Goal: Find specific page/section: Find specific page/section

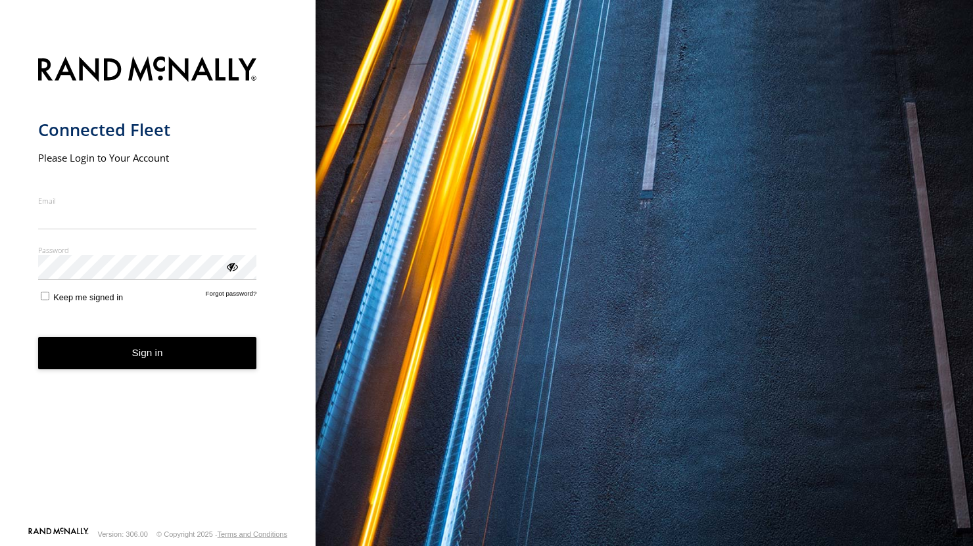
type input "**********"
click at [117, 365] on button "Sign in" at bounding box center [147, 353] width 219 height 32
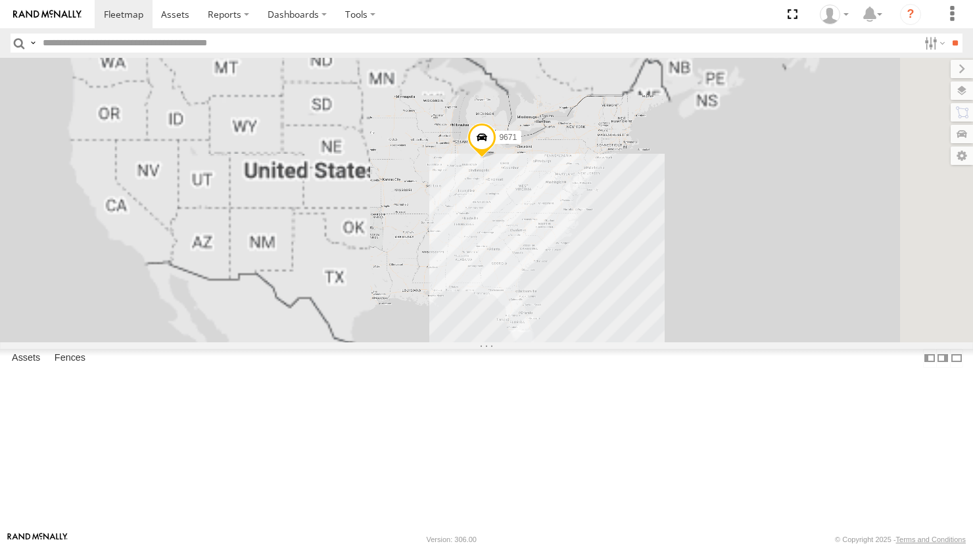
click at [64, 35] on input "text" at bounding box center [477, 43] width 881 height 19
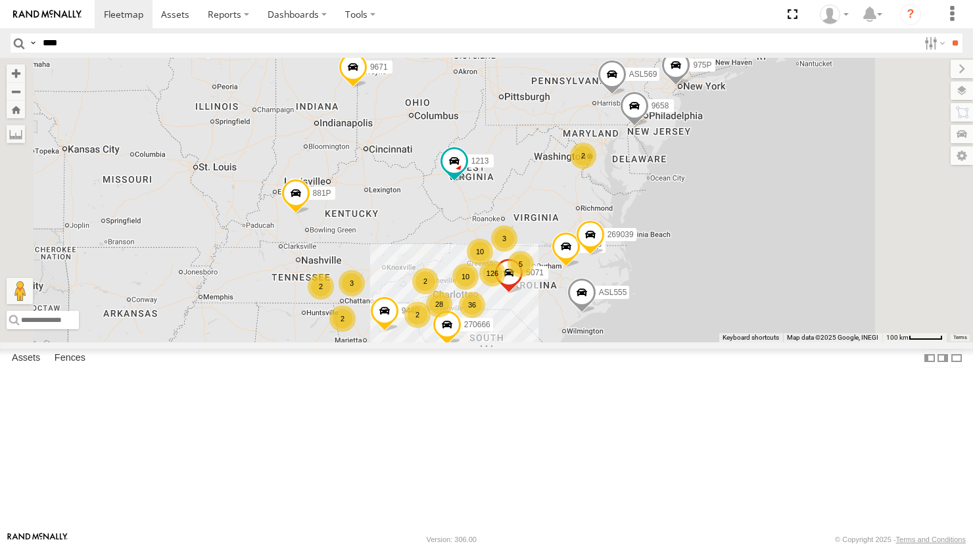
type input "****"
click at [947, 34] on input "**" at bounding box center [954, 43] width 15 height 19
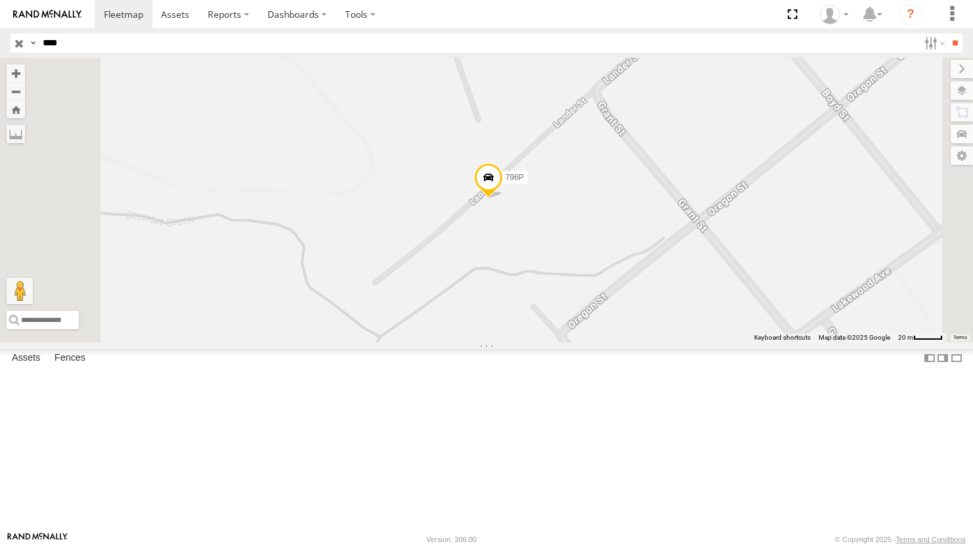
click at [965, 91] on label at bounding box center [962, 91] width 22 height 18
click at [0, 0] on div "Overlays" at bounding box center [0, 0] width 0 height 0
click at [0, 0] on span "Overlays" at bounding box center [0, 0] width 0 height 0
click at [0, 0] on span "Basemaps" at bounding box center [0, 0] width 0 height 0
click at [0, 0] on span "Satellite + Roadmap" at bounding box center [0, 0] width 0 height 0
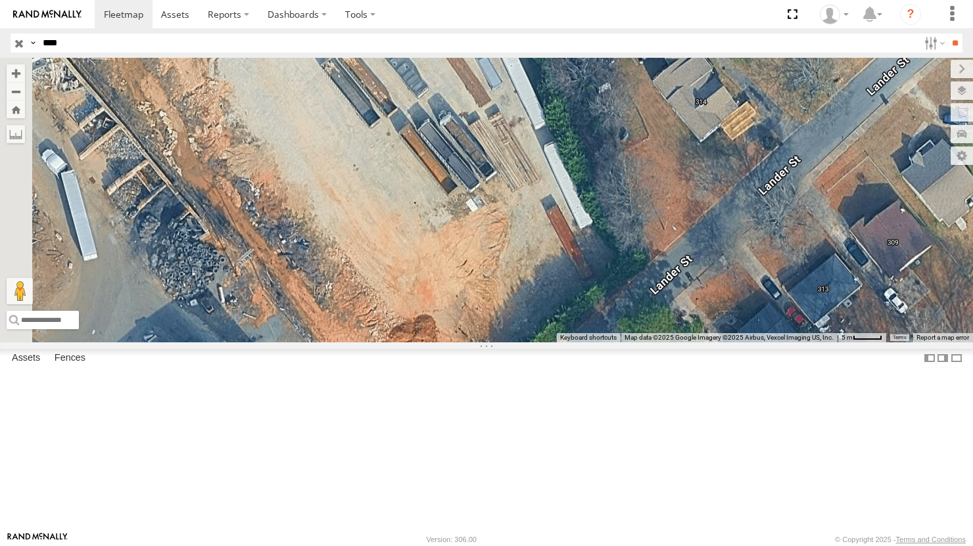
drag, startPoint x: 603, startPoint y: 262, endPoint x: 671, endPoint y: 333, distance: 98.6
click at [671, 333] on div "796P" at bounding box center [486, 200] width 973 height 284
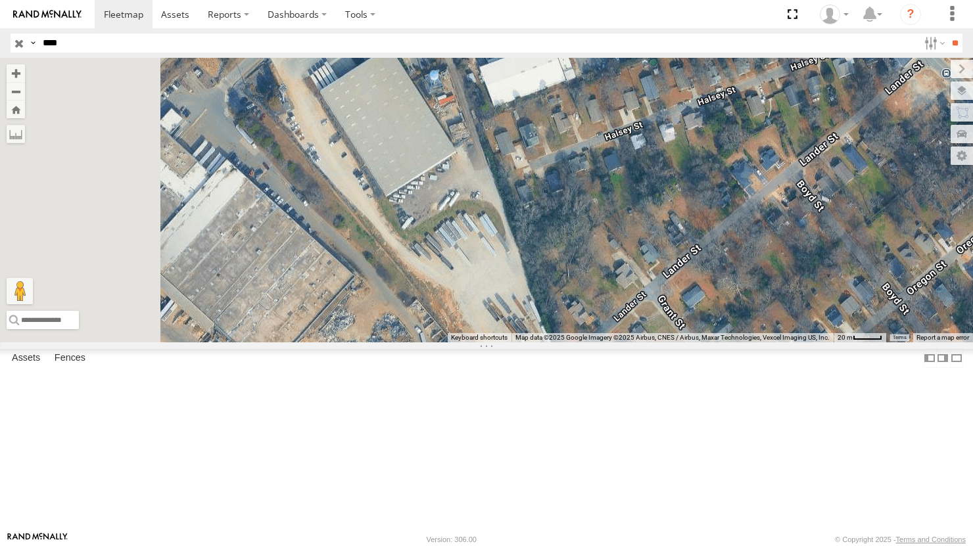
drag, startPoint x: 611, startPoint y: 302, endPoint x: 638, endPoint y: 394, distance: 96.5
click at [638, 342] on div "796P" at bounding box center [486, 200] width 973 height 284
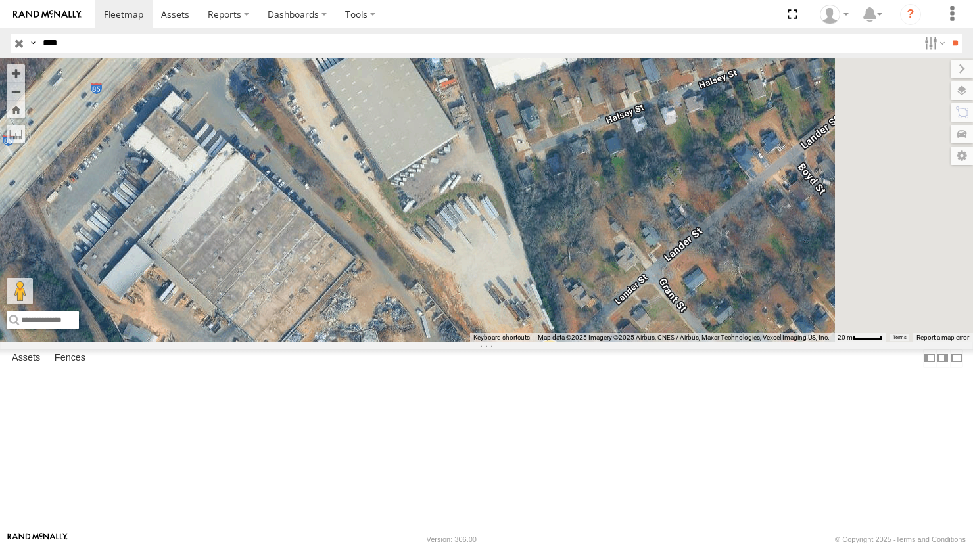
drag, startPoint x: 619, startPoint y: 328, endPoint x: 621, endPoint y: 229, distance: 98.6
click at [621, 229] on div "796P" at bounding box center [486, 200] width 973 height 284
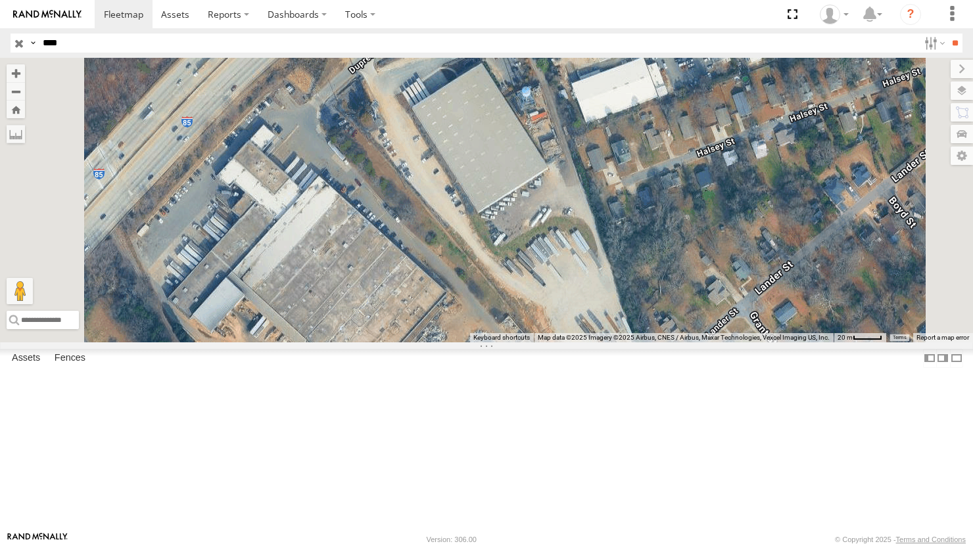
drag, startPoint x: 623, startPoint y: 342, endPoint x: 711, endPoint y: 356, distance: 89.2
click at [711, 342] on div "796P" at bounding box center [486, 200] width 973 height 284
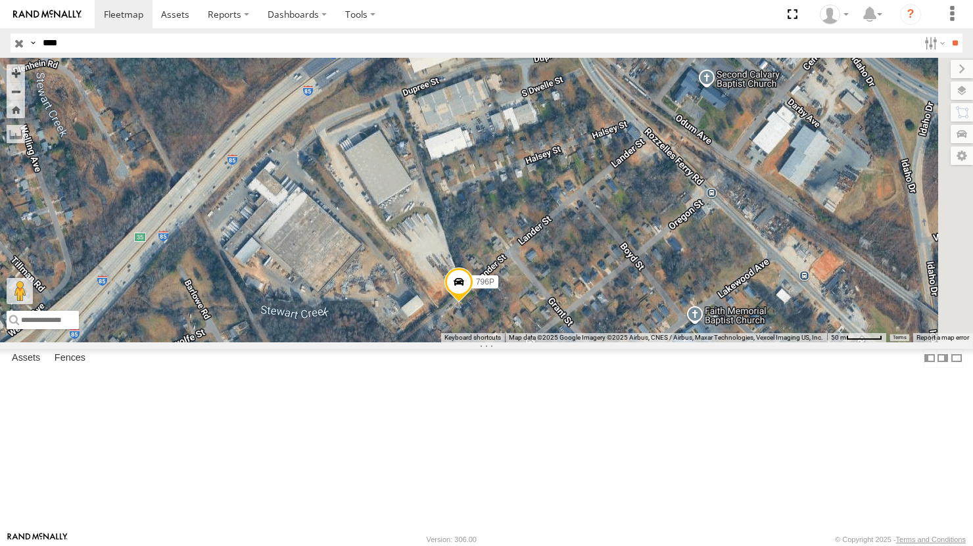
drag, startPoint x: 633, startPoint y: 271, endPoint x: 606, endPoint y: 271, distance: 27.0
click at [606, 271] on div "796P" at bounding box center [486, 200] width 973 height 284
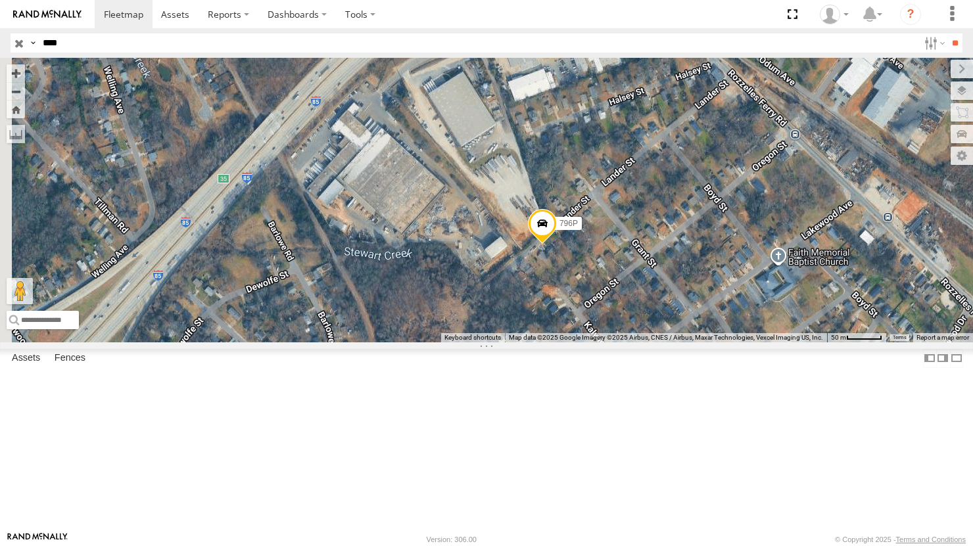
drag, startPoint x: 550, startPoint y: 291, endPoint x: 635, endPoint y: 231, distance: 104.3
click at [635, 231] on div "796P" at bounding box center [486, 200] width 973 height 284
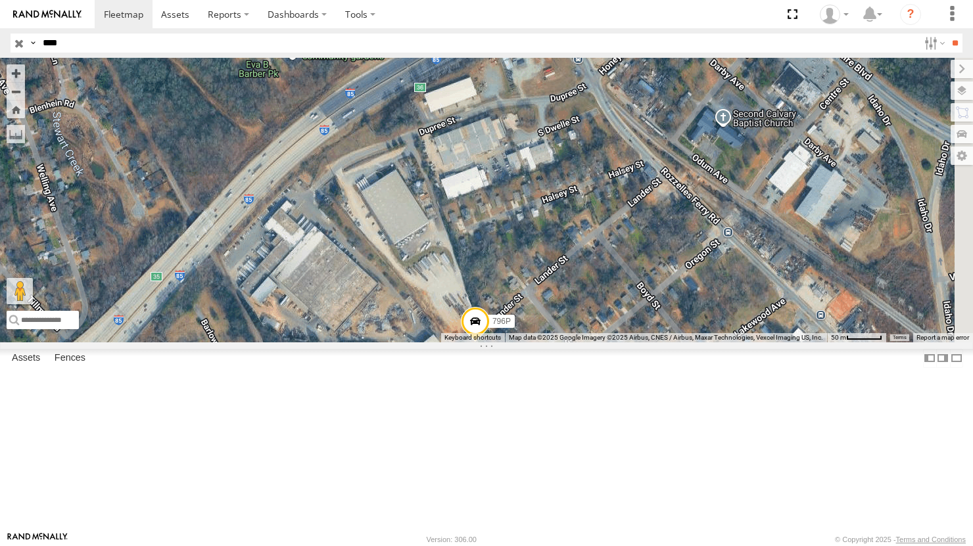
drag, startPoint x: 565, startPoint y: 224, endPoint x: 498, endPoint y: 293, distance: 96.7
click at [498, 293] on div "796P" at bounding box center [486, 200] width 973 height 284
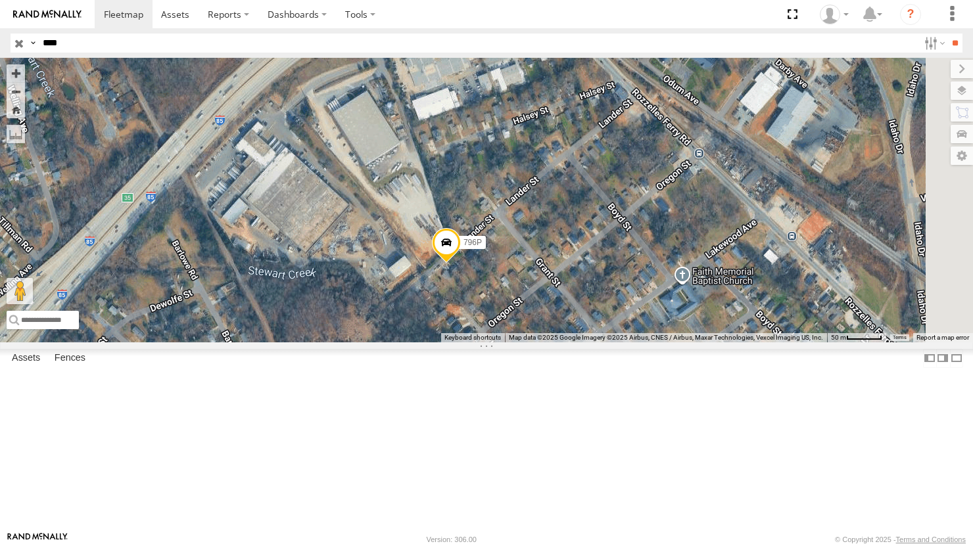
drag, startPoint x: 648, startPoint y: 376, endPoint x: 618, endPoint y: 295, distance: 86.9
click at [618, 295] on div "796P" at bounding box center [486, 200] width 973 height 284
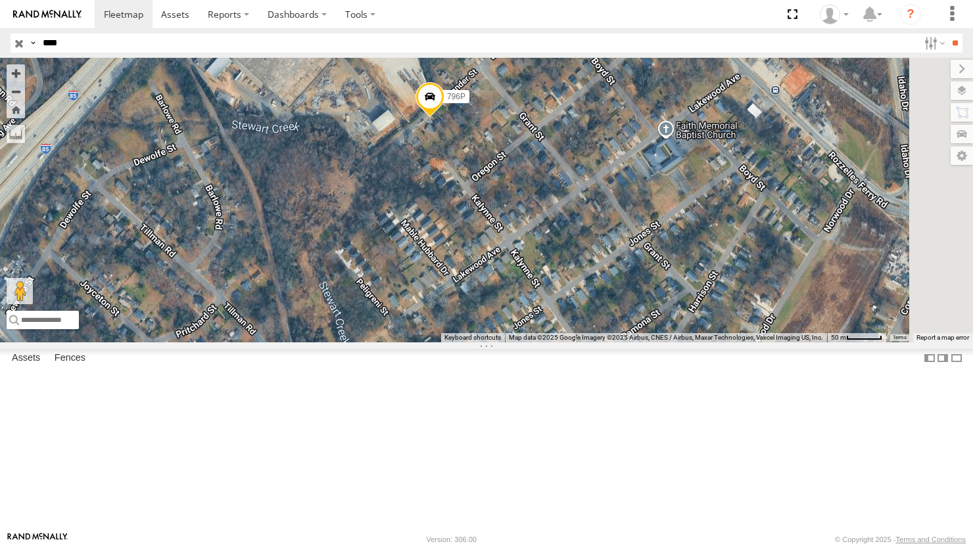
drag, startPoint x: 690, startPoint y: 437, endPoint x: 673, endPoint y: 288, distance: 149.5
click at [673, 288] on div "796P" at bounding box center [486, 200] width 973 height 284
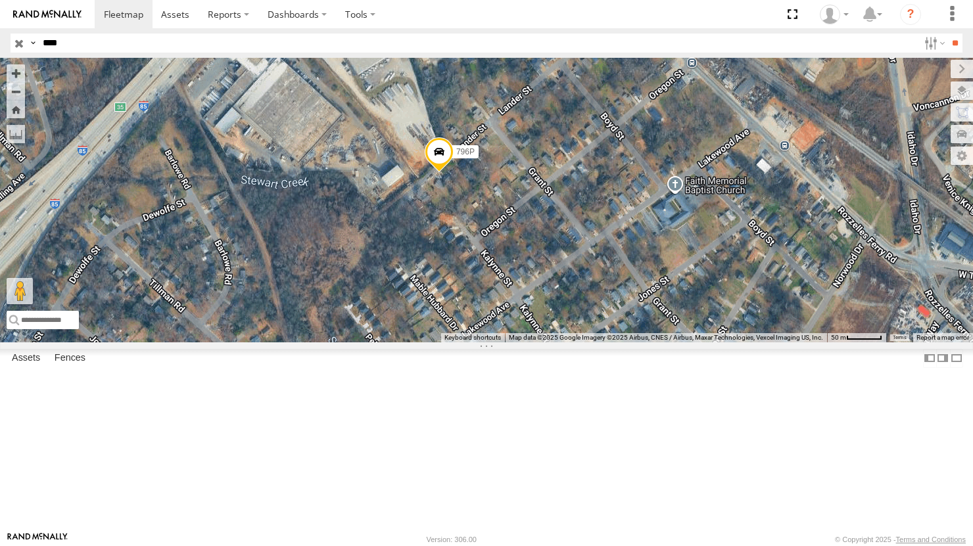
drag, startPoint x: 676, startPoint y: 363, endPoint x: 685, endPoint y: 417, distance: 55.3
click at [685, 342] on div "796P" at bounding box center [486, 200] width 973 height 284
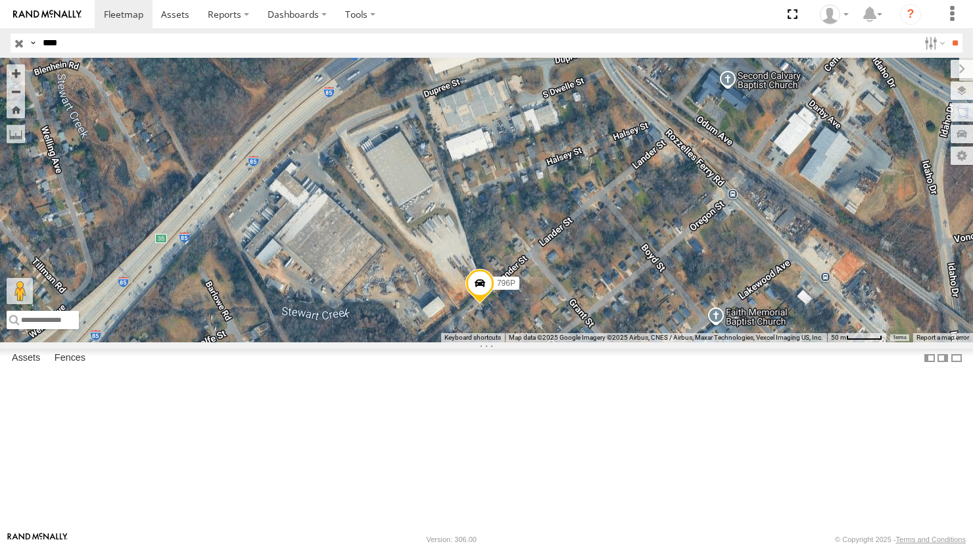
drag, startPoint x: 581, startPoint y: 234, endPoint x: 620, endPoint y: 366, distance: 137.1
click at [620, 342] on div "796P" at bounding box center [486, 200] width 973 height 284
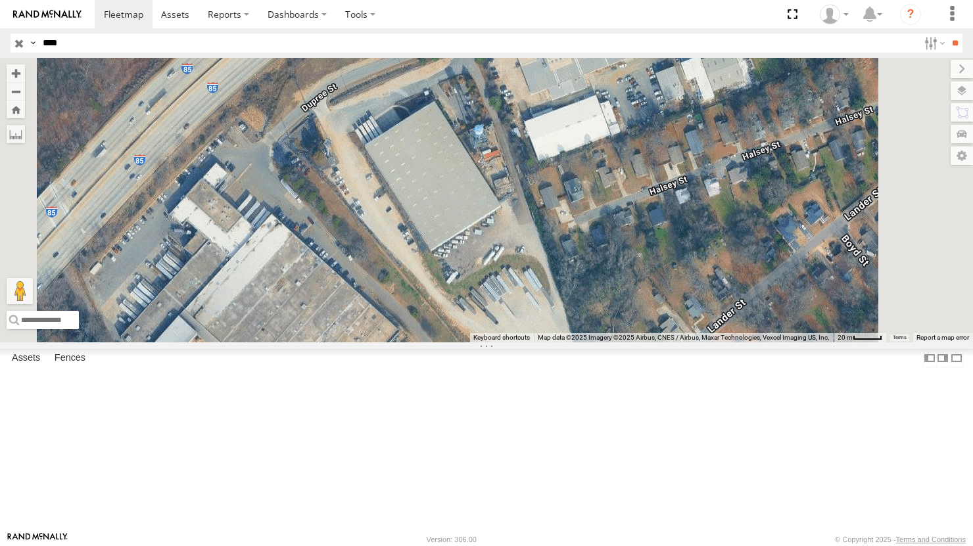
drag, startPoint x: 577, startPoint y: 358, endPoint x: 595, endPoint y: 229, distance: 130.1
click at [595, 229] on div "796P" at bounding box center [486, 200] width 973 height 284
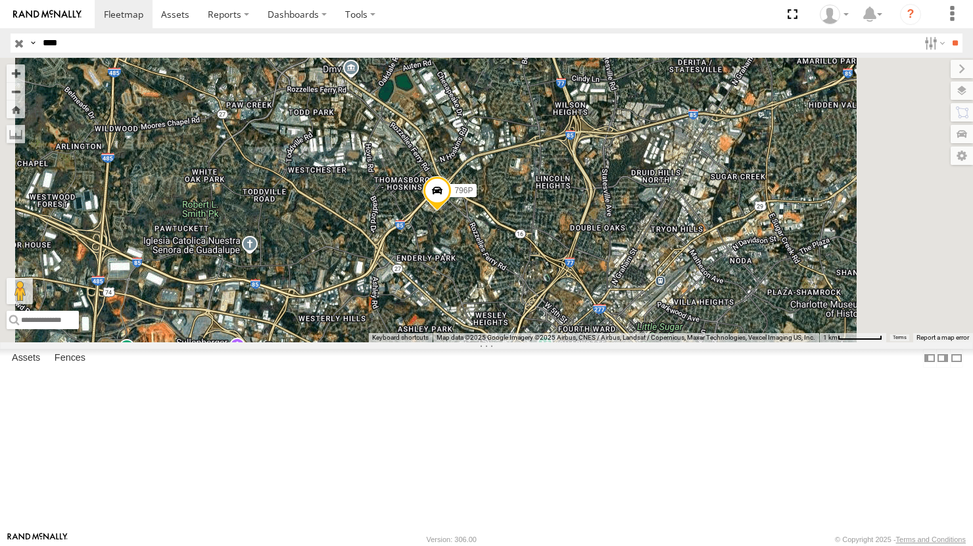
drag, startPoint x: 607, startPoint y: 242, endPoint x: 600, endPoint y: 354, distance: 112.0
click at [600, 342] on div "796P" at bounding box center [486, 200] width 973 height 284
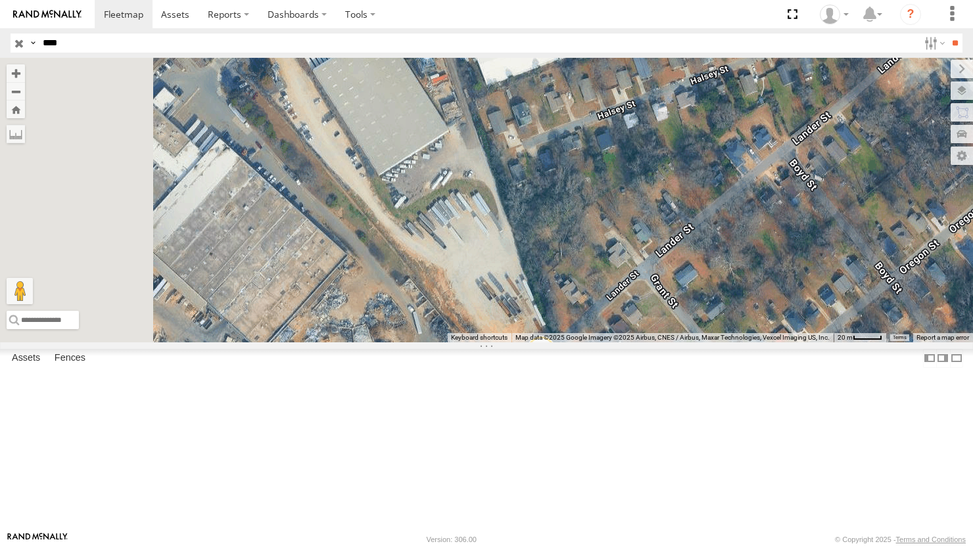
drag, startPoint x: 586, startPoint y: 291, endPoint x: 692, endPoint y: 511, distance: 244.3
click at [692, 342] on div "796P" at bounding box center [486, 200] width 973 height 284
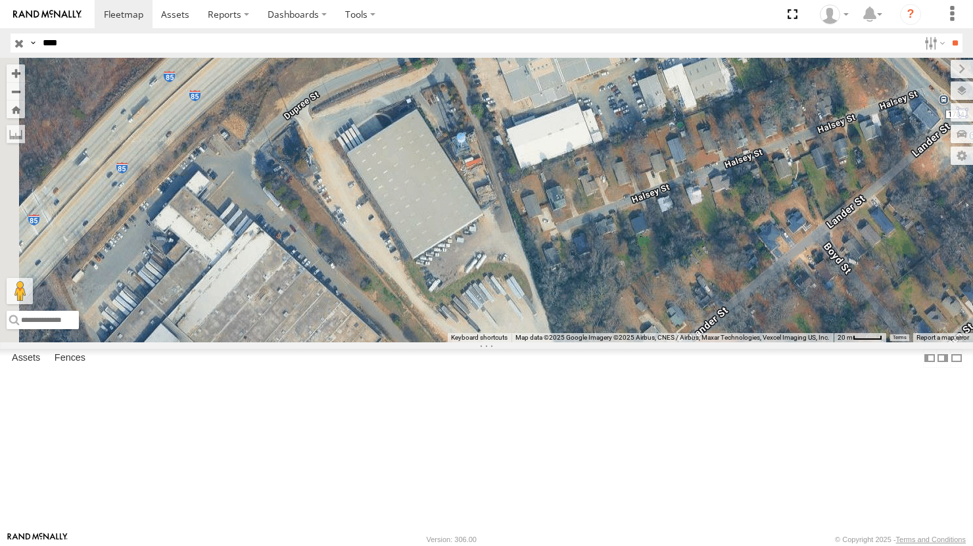
drag, startPoint x: 547, startPoint y: 280, endPoint x: 580, endPoint y: 362, distance: 88.5
click at [580, 342] on div "796P" at bounding box center [486, 200] width 973 height 284
click at [582, 269] on div "796P" at bounding box center [486, 200] width 973 height 284
click at [925, 132] on label at bounding box center [949, 134] width 48 height 18
click at [0, 0] on div "All Assets" at bounding box center [0, 0] width 0 height 0
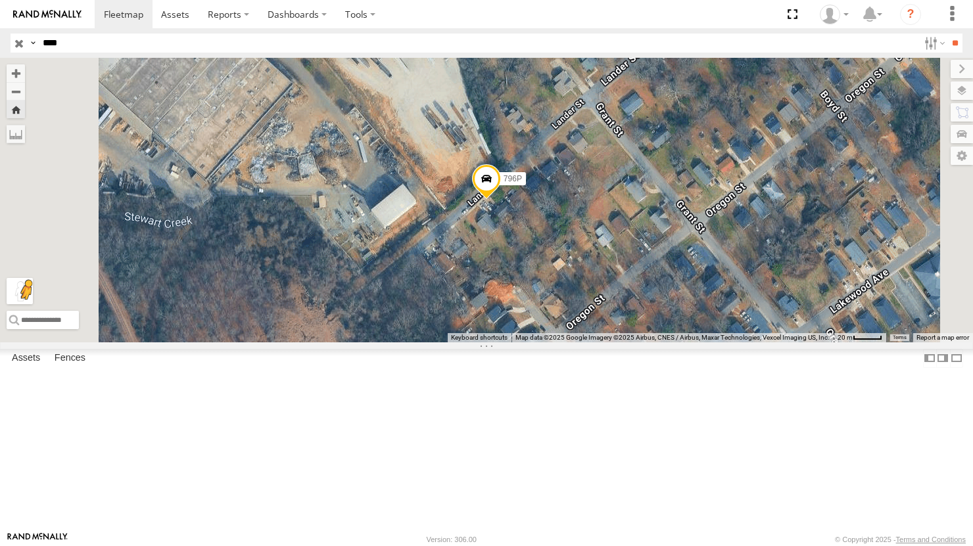
click at [33, 304] on button "Drag Pegman onto the map to open Street View" at bounding box center [20, 291] width 26 height 26
click at [296, 329] on input "text" at bounding box center [151, 320] width 289 height 18
click at [33, 304] on button "Drag Pegman onto the map to open Street View" at bounding box center [20, 291] width 26 height 26
click at [25, 108] on button "Zoom Home" at bounding box center [16, 110] width 18 height 18
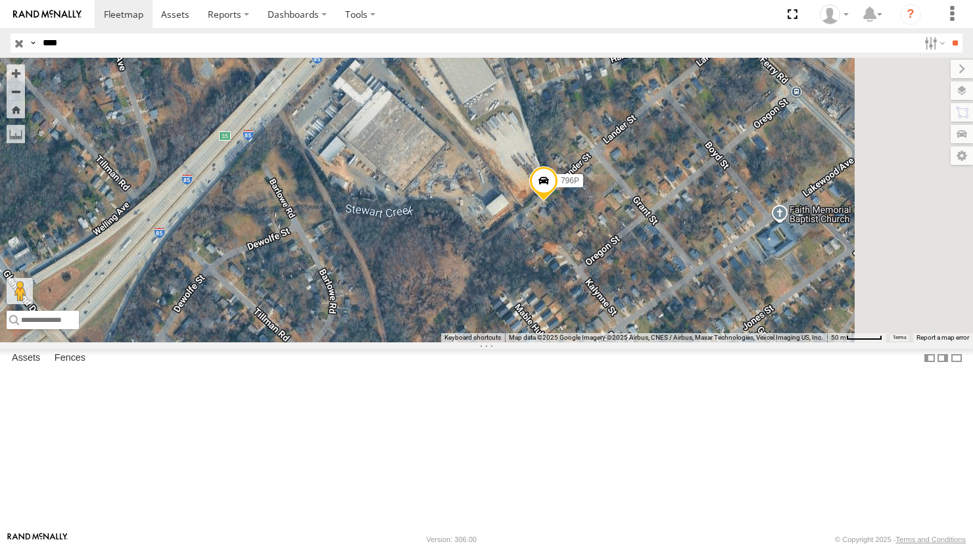
drag, startPoint x: 727, startPoint y: 270, endPoint x: 481, endPoint y: 390, distance: 274.0
click at [483, 342] on div "796P No data available." at bounding box center [486, 200] width 973 height 284
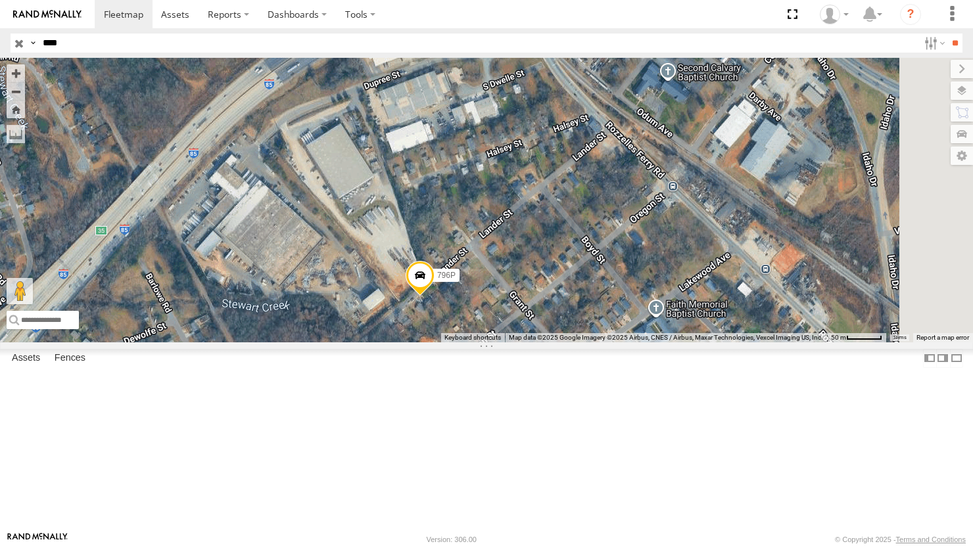
drag, startPoint x: 594, startPoint y: 332, endPoint x: 584, endPoint y: 369, distance: 38.7
click at [435, 296] on span at bounding box center [420, 278] width 29 height 35
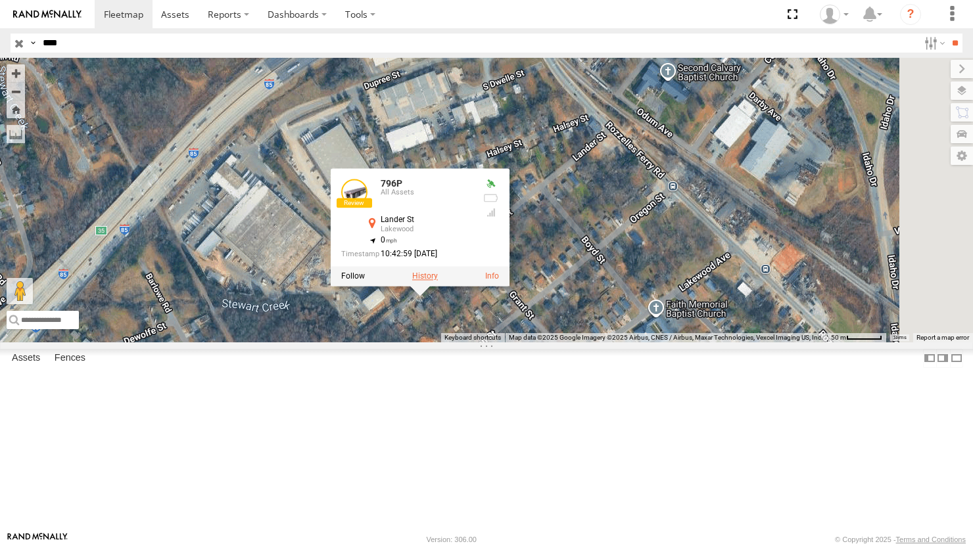
click at [438, 281] on label at bounding box center [425, 276] width 26 height 9
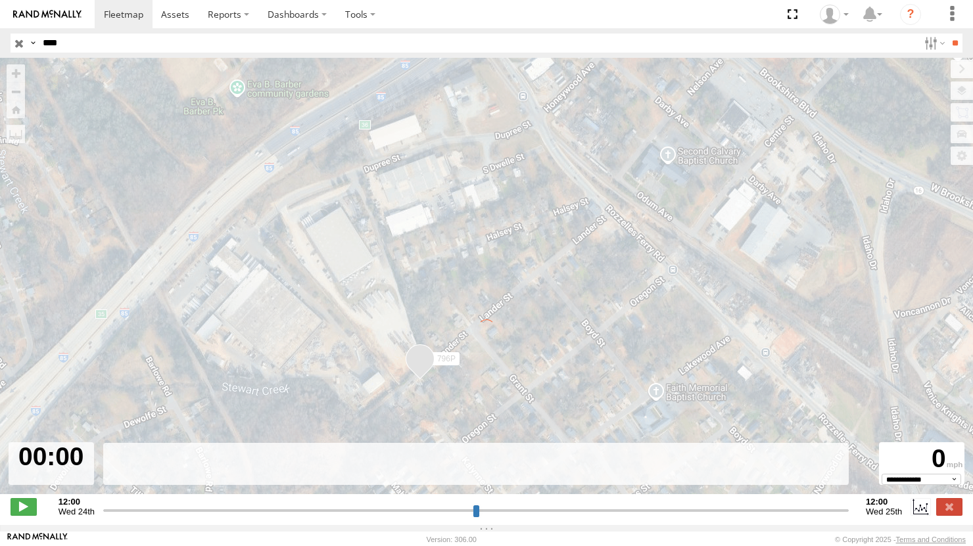
type input "**********"
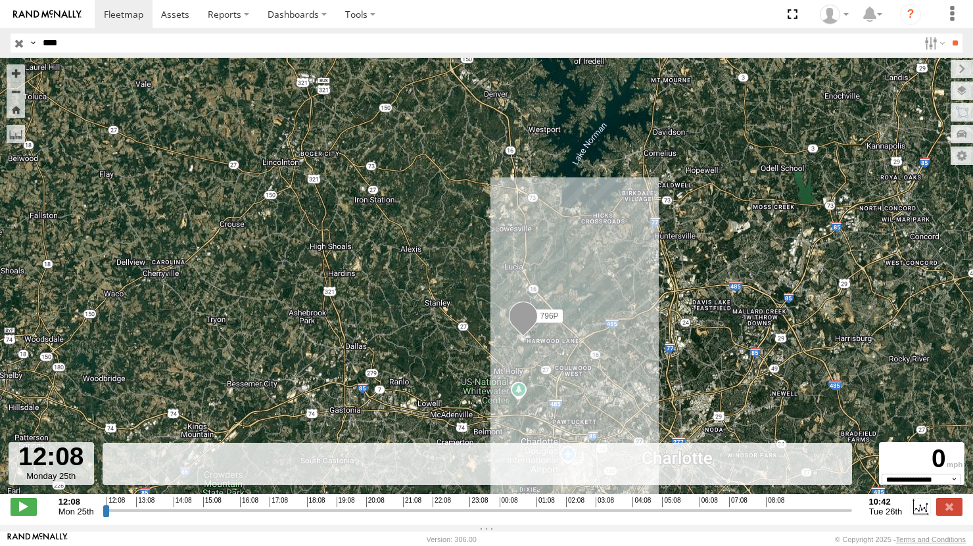
drag, startPoint x: 414, startPoint y: 199, endPoint x: 569, endPoint y: 332, distance: 204.7
click at [569, 333] on div "796P No data available." at bounding box center [486, 283] width 973 height 450
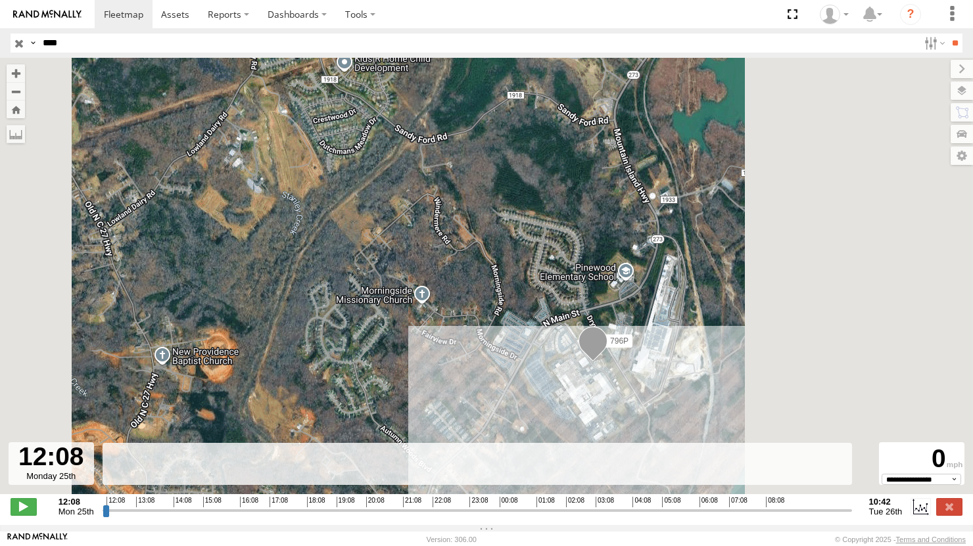
drag, startPoint x: 596, startPoint y: 338, endPoint x: 346, endPoint y: 209, distance: 280.5
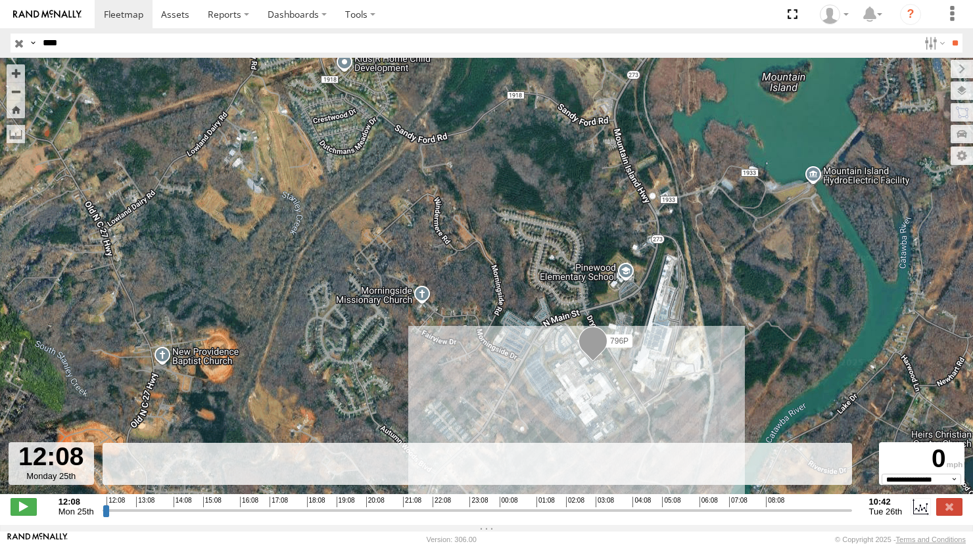
click at [346, 211] on div "796P No data available." at bounding box center [486, 283] width 973 height 450
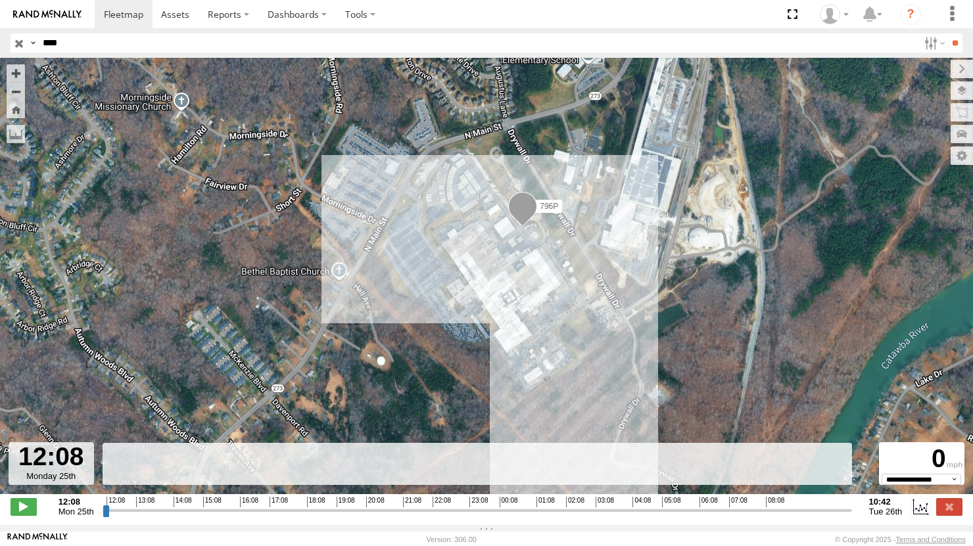
drag, startPoint x: 615, startPoint y: 359, endPoint x: 539, endPoint y: 219, distance: 159.4
click at [537, 219] on span at bounding box center [522, 208] width 29 height 35
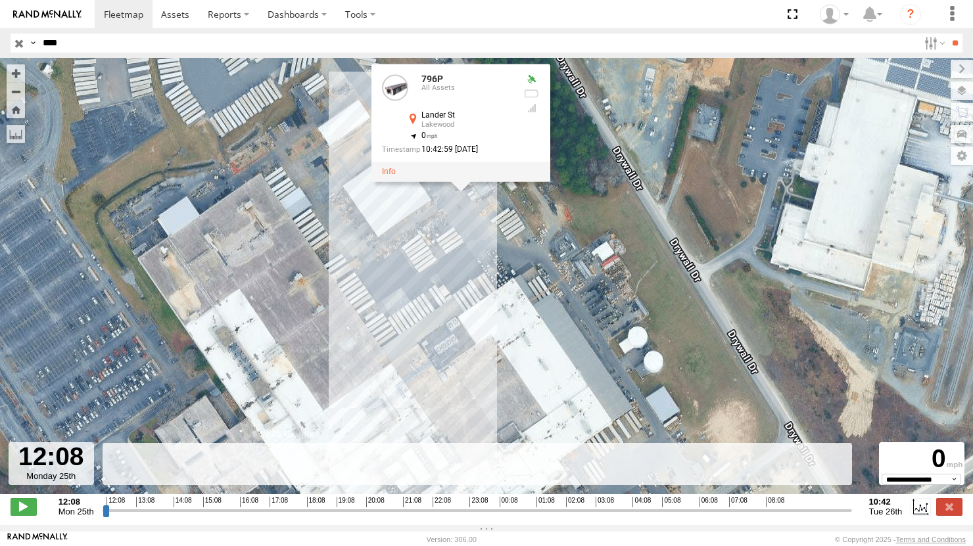
drag, startPoint x: 532, startPoint y: 231, endPoint x: 639, endPoint y: 379, distance: 182.8
click at [638, 387] on div "796P 796P All Assets [GEOGRAPHIC_DATA] 35.32441 , -81.00112 0 10:42:59 [DATE] N…" at bounding box center [486, 283] width 973 height 450
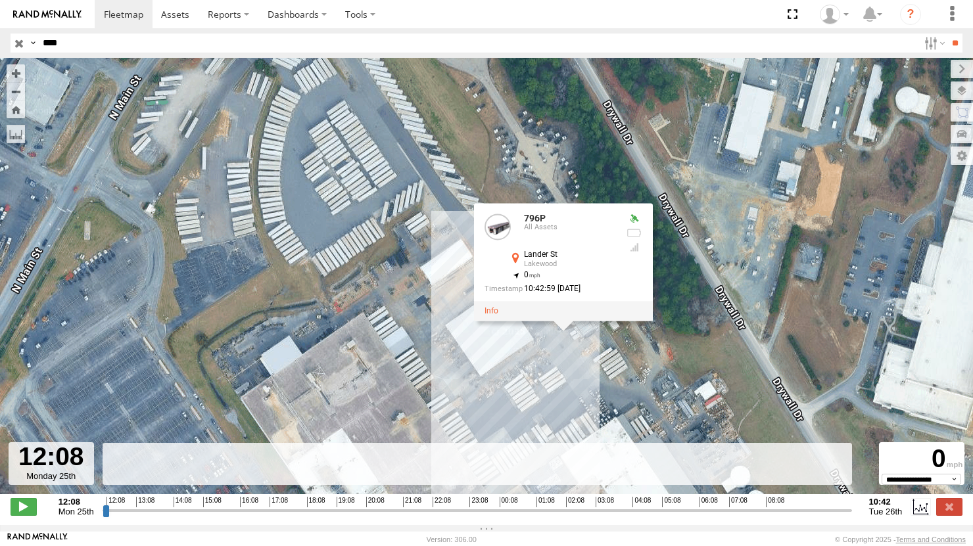
drag, startPoint x: 419, startPoint y: 296, endPoint x: 468, endPoint y: 364, distance: 83.8
click at [468, 364] on div "796P 796P All Assets [GEOGRAPHIC_DATA] 35.32441 , -81.00112 0 10:42:59 [DATE] N…" at bounding box center [486, 283] width 973 height 450
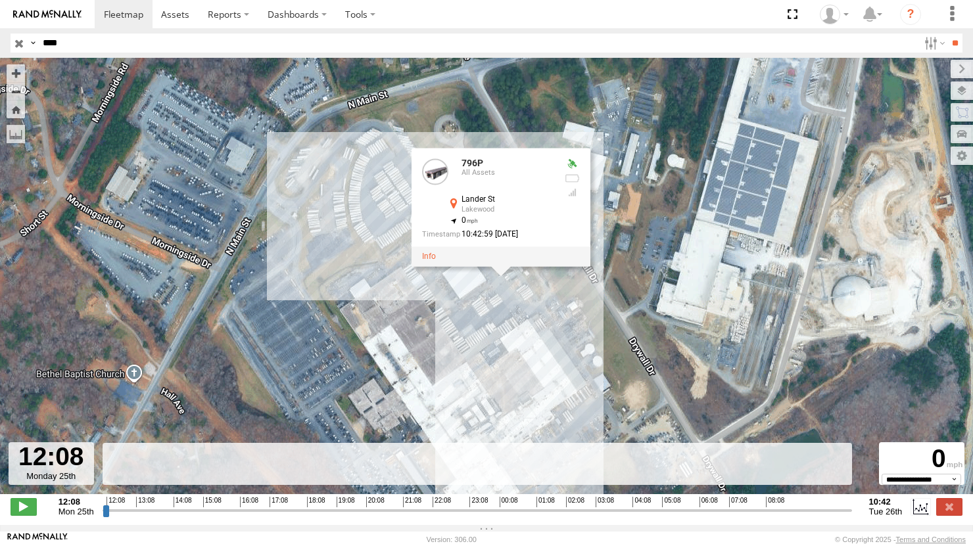
drag, startPoint x: 637, startPoint y: 171, endPoint x: 618, endPoint y: 183, distance: 22.4
click at [637, 172] on div "796P 796P All Assets [GEOGRAPHIC_DATA] 35.32441 , -81.00112 0 10:42:59 [DATE] N…" at bounding box center [486, 283] width 973 height 450
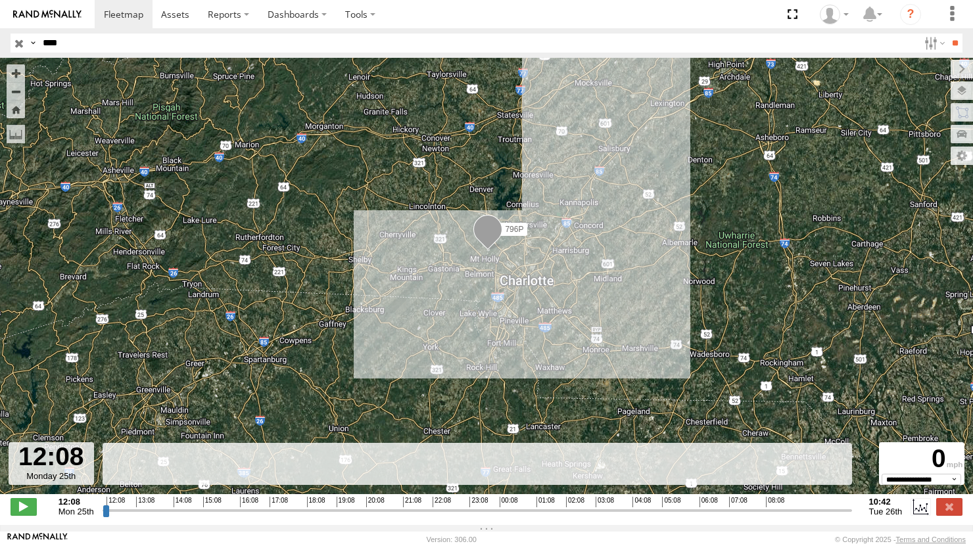
click at [76, 51] on input "****" at bounding box center [477, 43] width 881 height 19
click at [947, 34] on input "**" at bounding box center [954, 43] width 15 height 19
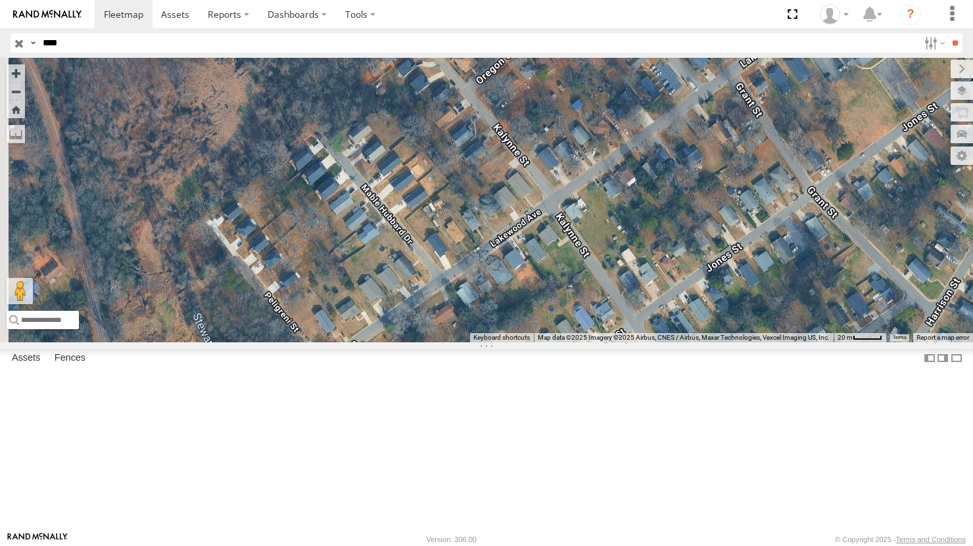
drag, startPoint x: 627, startPoint y: 238, endPoint x: 698, endPoint y: 401, distance: 177.6
click at [698, 342] on div "796P No data available." at bounding box center [486, 200] width 973 height 284
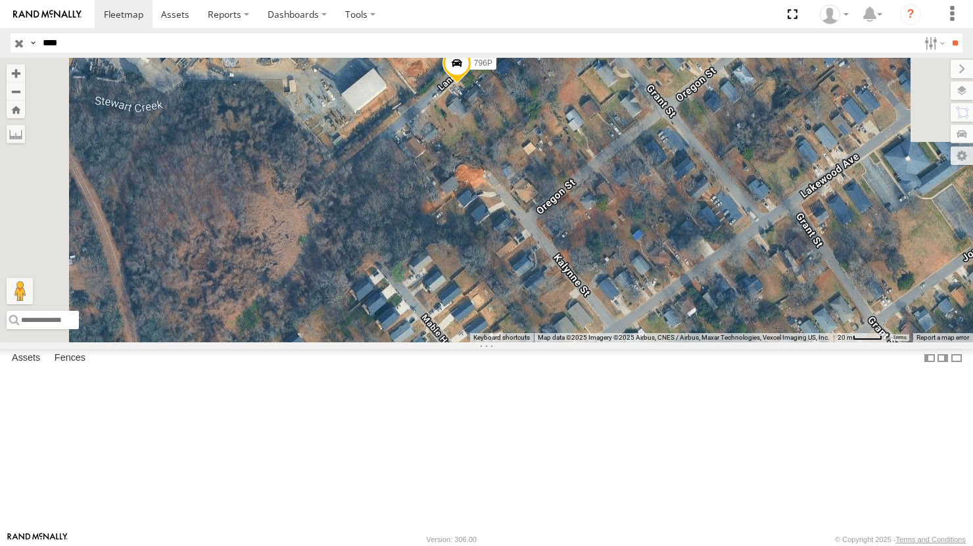
drag, startPoint x: 613, startPoint y: 264, endPoint x: 656, endPoint y: 391, distance: 134.7
click at [656, 342] on div "796P No data available." at bounding box center [486, 200] width 973 height 284
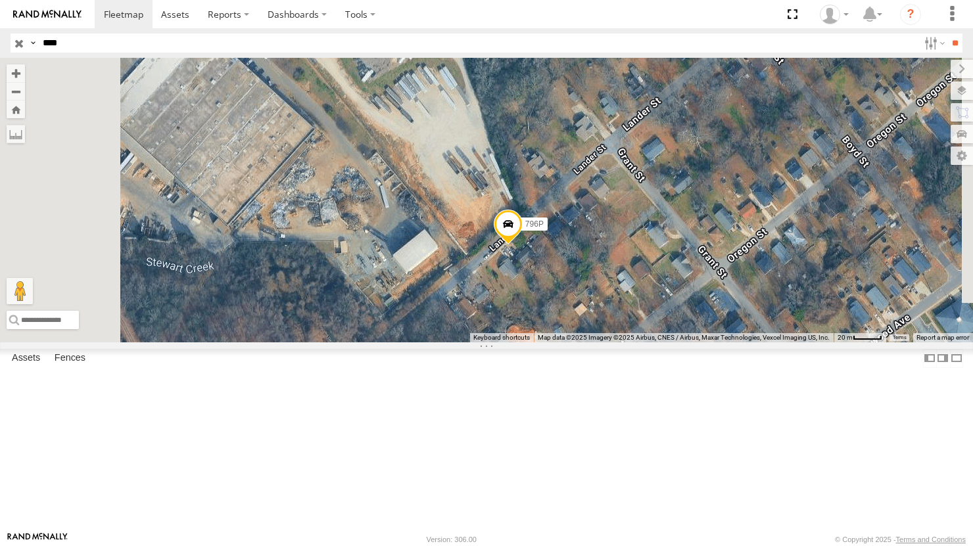
drag, startPoint x: 637, startPoint y: 277, endPoint x: 667, endPoint y: 396, distance: 122.8
click at [667, 342] on div "796P No data available." at bounding box center [486, 200] width 973 height 284
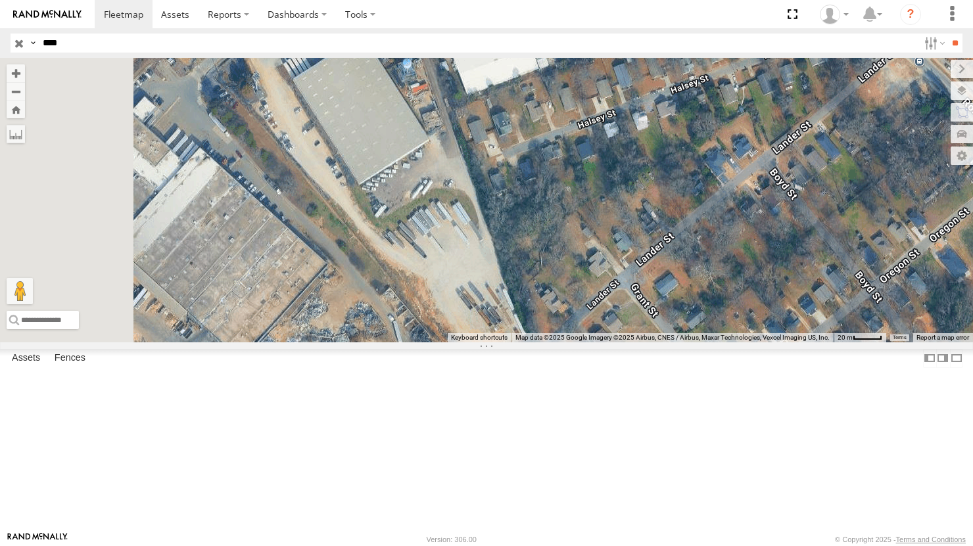
drag, startPoint x: 649, startPoint y: 313, endPoint x: 657, endPoint y: 427, distance: 114.1
click at [657, 342] on div "796P No data available." at bounding box center [486, 200] width 973 height 284
